Goal: Information Seeking & Learning: Learn about a topic

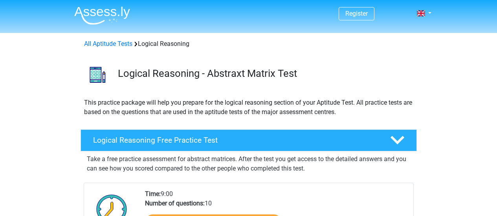
scroll to position [157, 0]
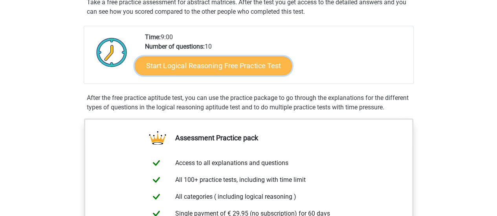
click at [217, 67] on link "Start Logical Reasoning Free Practice Test" at bounding box center [213, 65] width 157 height 19
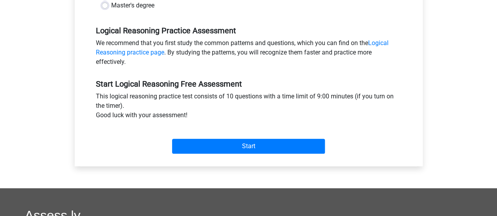
scroll to position [236, 0]
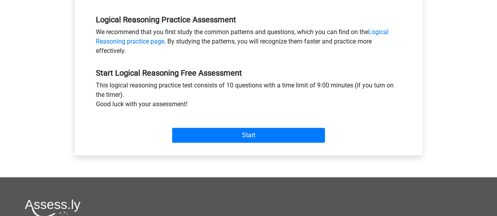
click at [221, 126] on div "Start" at bounding box center [248, 130] width 317 height 28
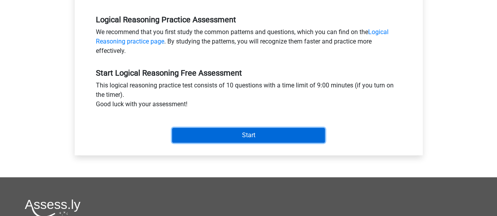
click at [218, 138] on input "Start" at bounding box center [248, 135] width 153 height 15
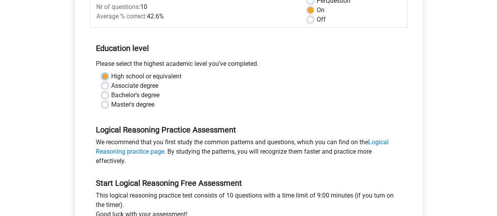
scroll to position [118, 0]
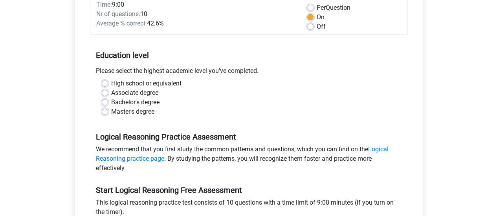
click at [141, 112] on label "Master's degree" at bounding box center [132, 111] width 43 height 9
click at [108, 112] on input "Master's degree" at bounding box center [105, 111] width 6 height 8
radio input "true"
click at [143, 101] on label "Bachelor's degree" at bounding box center [135, 102] width 48 height 9
click at [108, 101] on input "Bachelor's degree" at bounding box center [105, 102] width 6 height 8
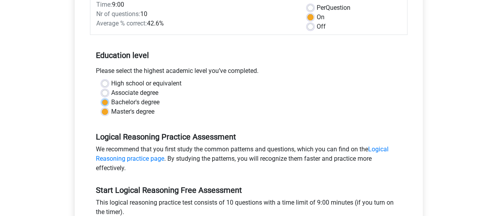
radio input "true"
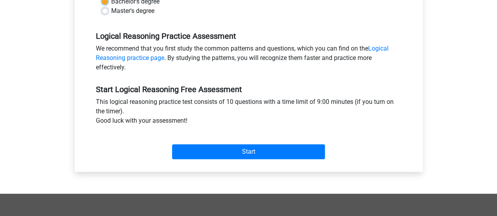
scroll to position [236, 0]
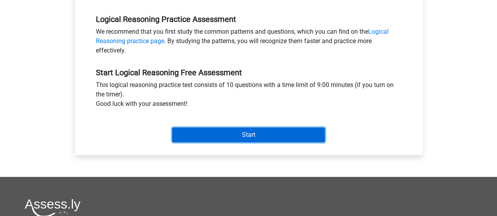
click at [264, 132] on input "Start" at bounding box center [248, 135] width 153 height 15
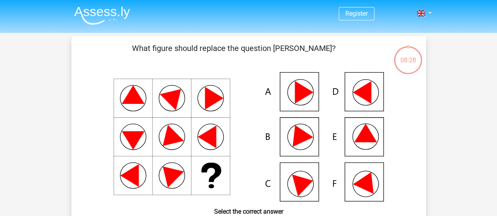
click at [363, 147] on icon at bounding box center [248, 137] width 317 height 130
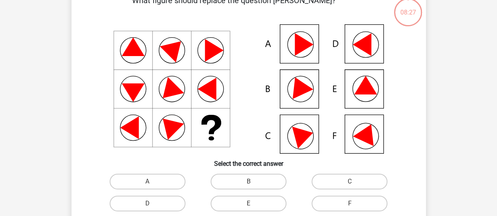
scroll to position [118, 0]
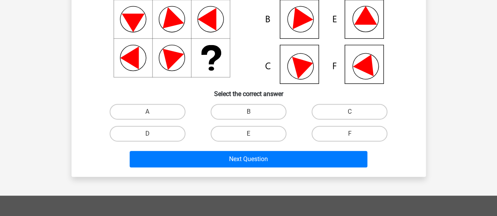
click at [251, 135] on input "E" at bounding box center [250, 136] width 5 height 5
radio input "true"
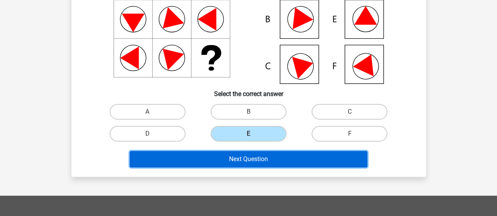
click at [251, 158] on button "Next Question" at bounding box center [249, 159] width 238 height 17
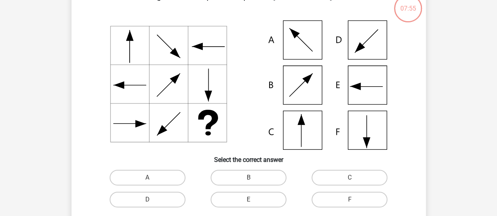
scroll to position [79, 0]
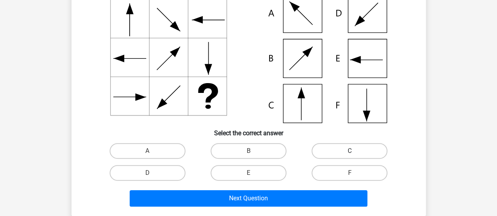
click at [354, 150] on label "C" at bounding box center [350, 151] width 76 height 16
click at [354, 151] on input "C" at bounding box center [352, 153] width 5 height 5
radio input "true"
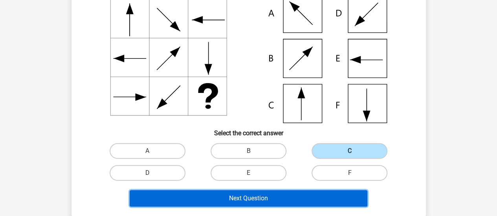
click at [327, 192] on button "Next Question" at bounding box center [249, 199] width 238 height 17
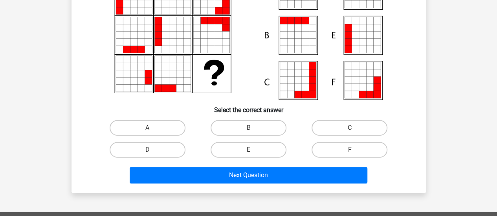
scroll to position [154, 0]
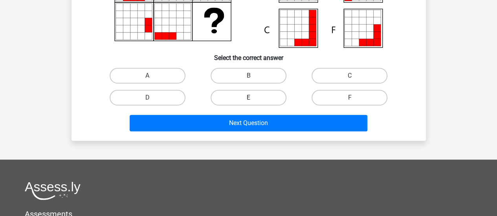
click at [267, 98] on label "E" at bounding box center [249, 98] width 76 height 16
click at [253, 98] on input "E" at bounding box center [250, 100] width 5 height 5
radio input "true"
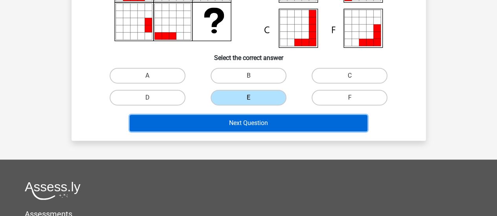
click at [259, 129] on button "Next Question" at bounding box center [249, 123] width 238 height 17
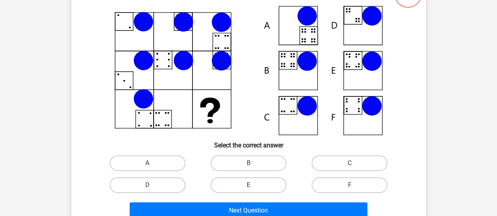
scroll to position [79, 0]
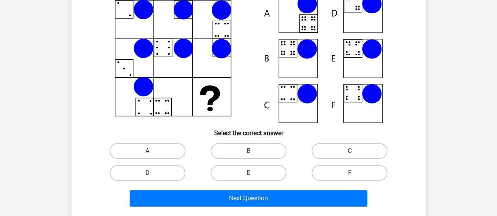
click at [265, 147] on label "B" at bounding box center [249, 151] width 76 height 16
click at [253, 151] on input "B" at bounding box center [250, 153] width 5 height 5
radio input "true"
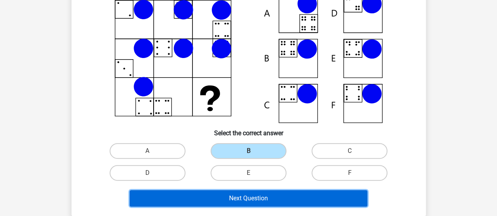
click at [265, 194] on button "Next Question" at bounding box center [249, 199] width 238 height 17
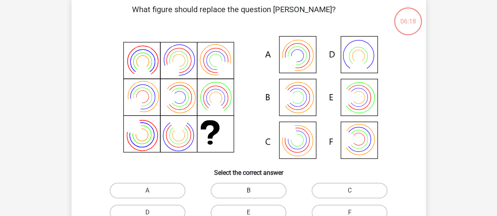
scroll to position [36, 0]
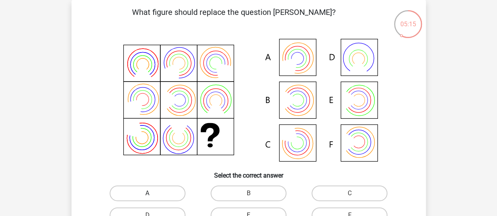
click at [152, 193] on label "A" at bounding box center [148, 194] width 76 height 16
click at [152, 194] on input "A" at bounding box center [149, 196] width 5 height 5
radio input "true"
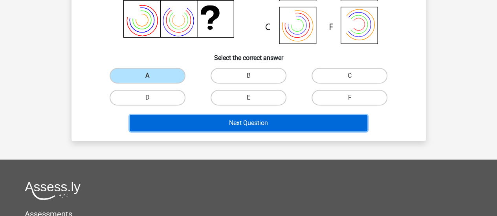
click at [263, 126] on button "Next Question" at bounding box center [249, 123] width 238 height 17
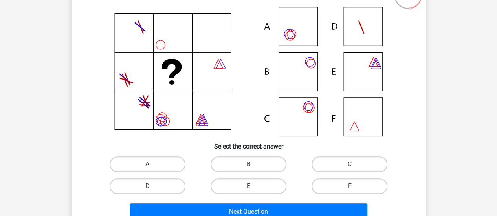
scroll to position [75, 0]
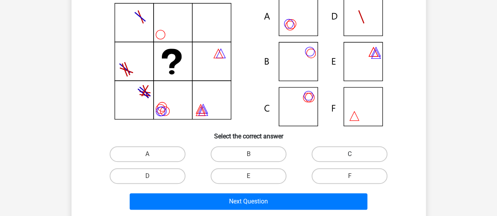
click at [317, 155] on label "C" at bounding box center [350, 155] width 76 height 16
click at [350, 155] on input "C" at bounding box center [352, 156] width 5 height 5
radio input "true"
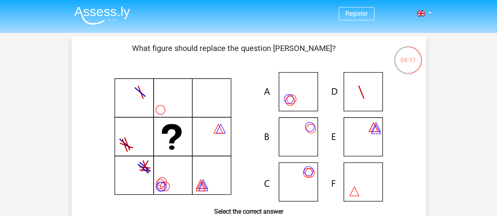
scroll to position [79, 0]
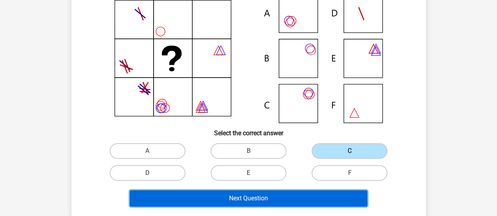
click at [261, 196] on button "Next Question" at bounding box center [249, 199] width 238 height 17
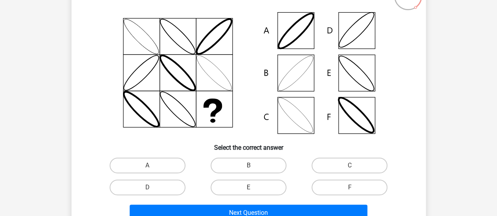
scroll to position [75, 0]
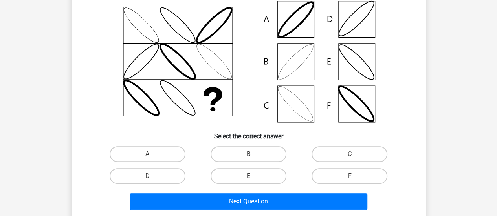
click at [245, 146] on div "B" at bounding box center [248, 154] width 101 height 22
click at [247, 154] on label "B" at bounding box center [249, 155] width 76 height 16
click at [248, 154] on input "B" at bounding box center [250, 156] width 5 height 5
radio input "true"
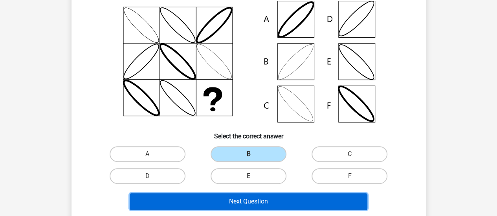
click at [246, 196] on button "Next Question" at bounding box center [249, 202] width 238 height 17
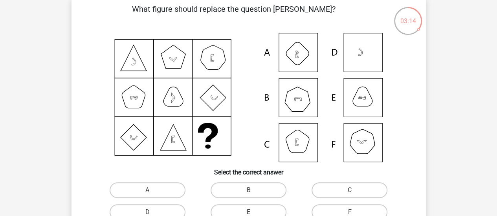
scroll to position [118, 0]
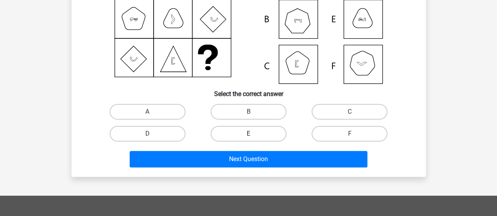
click at [249, 132] on label "E" at bounding box center [249, 134] width 76 height 16
click at [249, 134] on input "E" at bounding box center [250, 136] width 5 height 5
radio input "true"
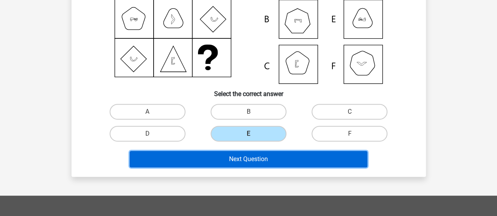
click at [253, 156] on button "Next Question" at bounding box center [249, 159] width 238 height 17
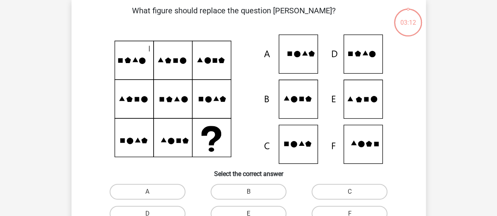
scroll to position [36, 0]
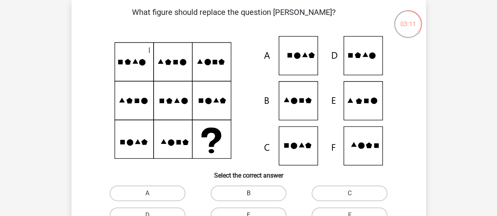
click at [253, 186] on div "B" at bounding box center [248, 194] width 101 height 22
click at [253, 186] on label "B" at bounding box center [249, 194] width 76 height 16
click at [253, 194] on input "B" at bounding box center [250, 196] width 5 height 5
radio input "true"
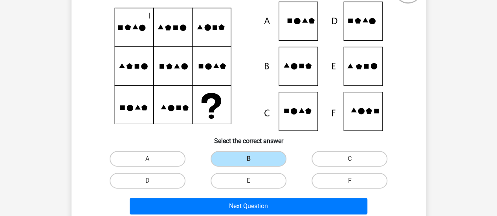
scroll to position [115, 0]
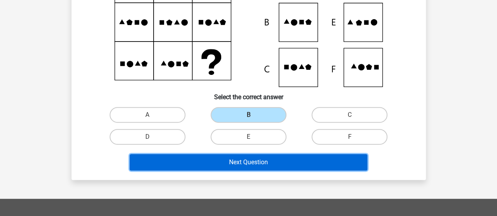
click at [251, 162] on button "Next Question" at bounding box center [249, 162] width 238 height 17
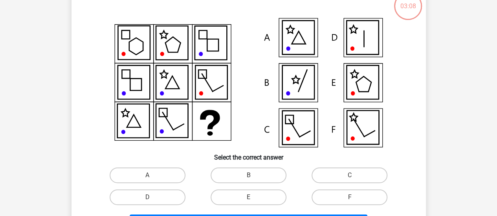
scroll to position [36, 0]
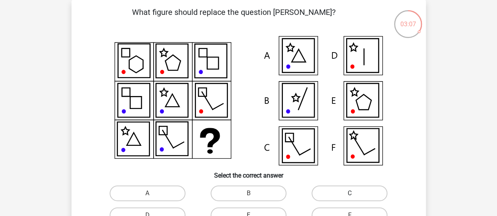
click at [333, 193] on label "C" at bounding box center [350, 194] width 76 height 16
click at [350, 194] on input "C" at bounding box center [352, 196] width 5 height 5
radio input "true"
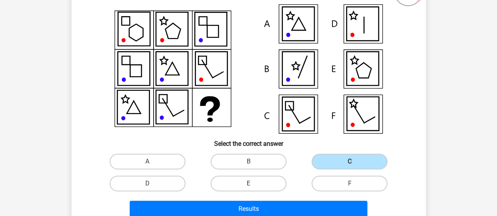
scroll to position [115, 0]
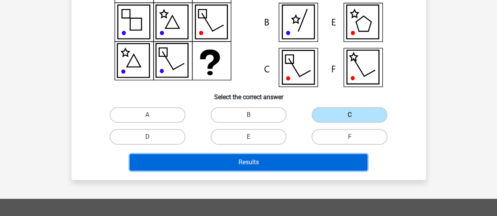
click at [293, 164] on button "Results" at bounding box center [249, 162] width 238 height 17
